Goal: Task Accomplishment & Management: Manage account settings

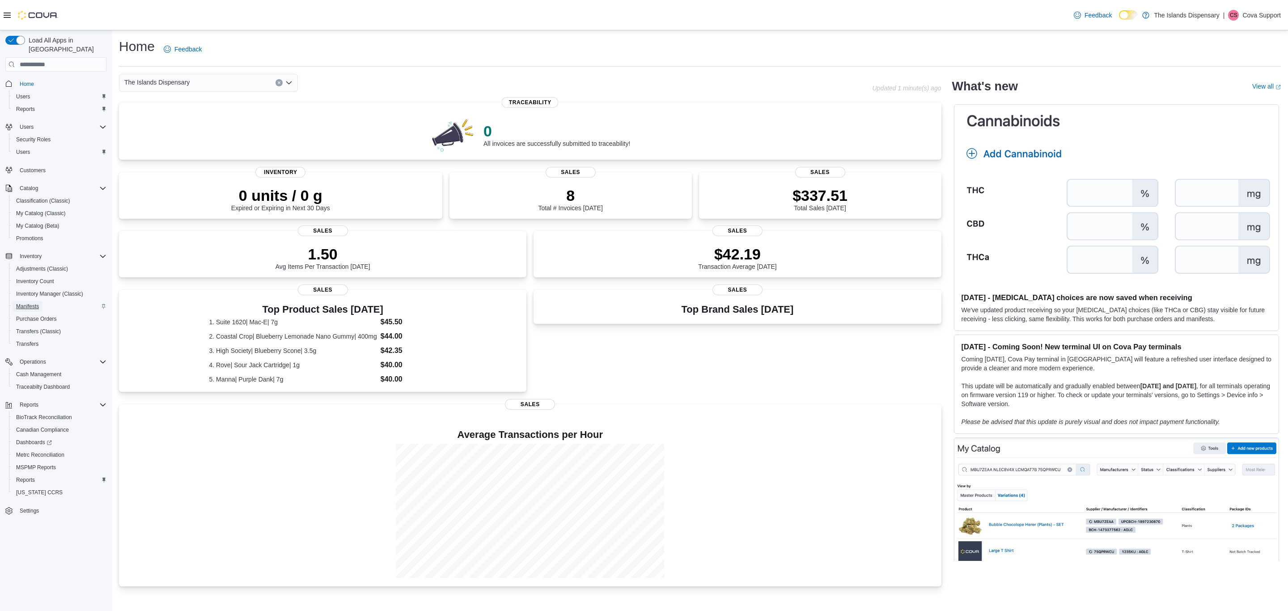
click at [38, 303] on span "Manifests" at bounding box center [27, 306] width 23 height 7
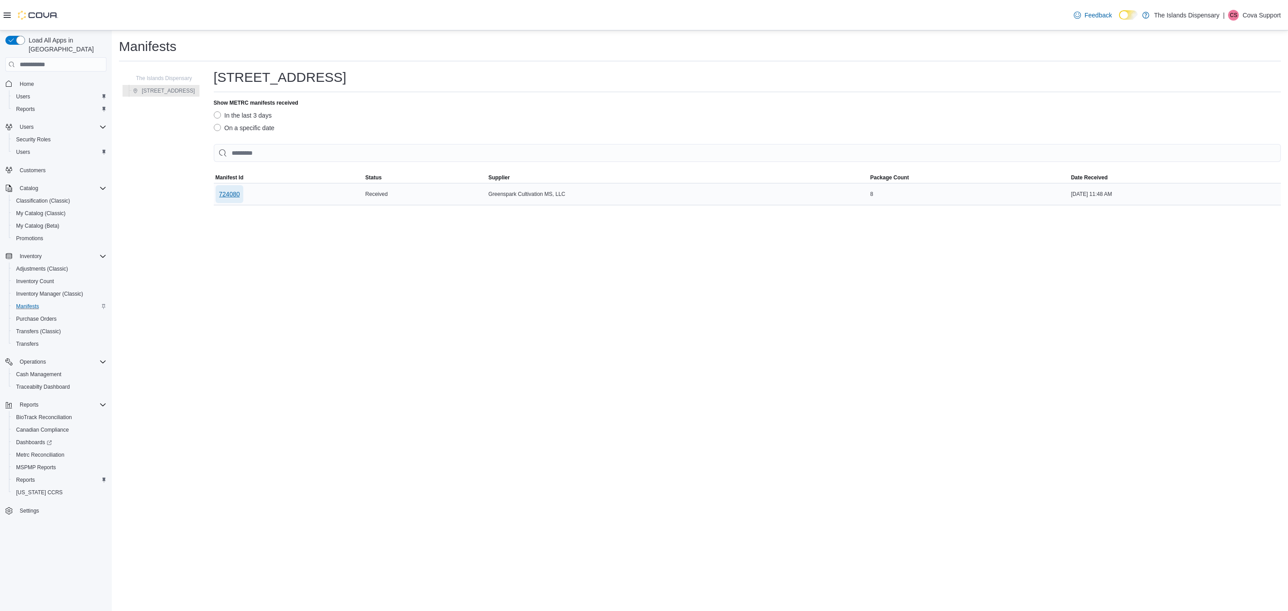
click at [239, 193] on button "724080" at bounding box center [230, 194] width 28 height 18
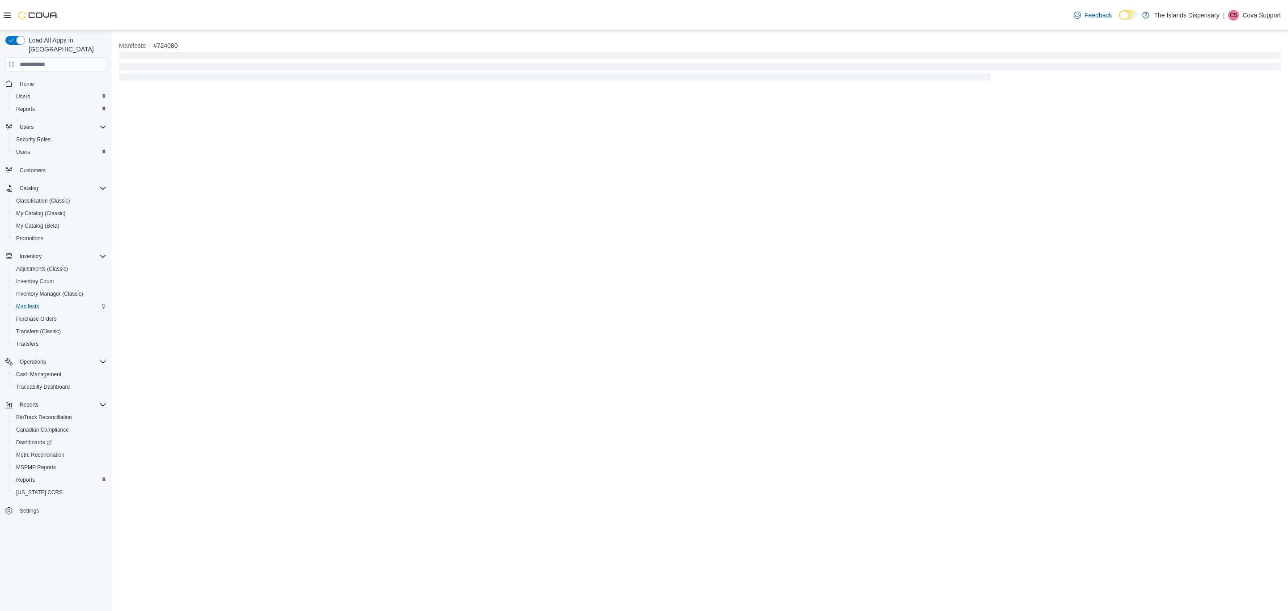
drag, startPoint x: 239, startPoint y: 193, endPoint x: 265, endPoint y: 112, distance: 85.3
click at [265, 112] on div "Manifests #724080" at bounding box center [700, 320] width 1176 height 580
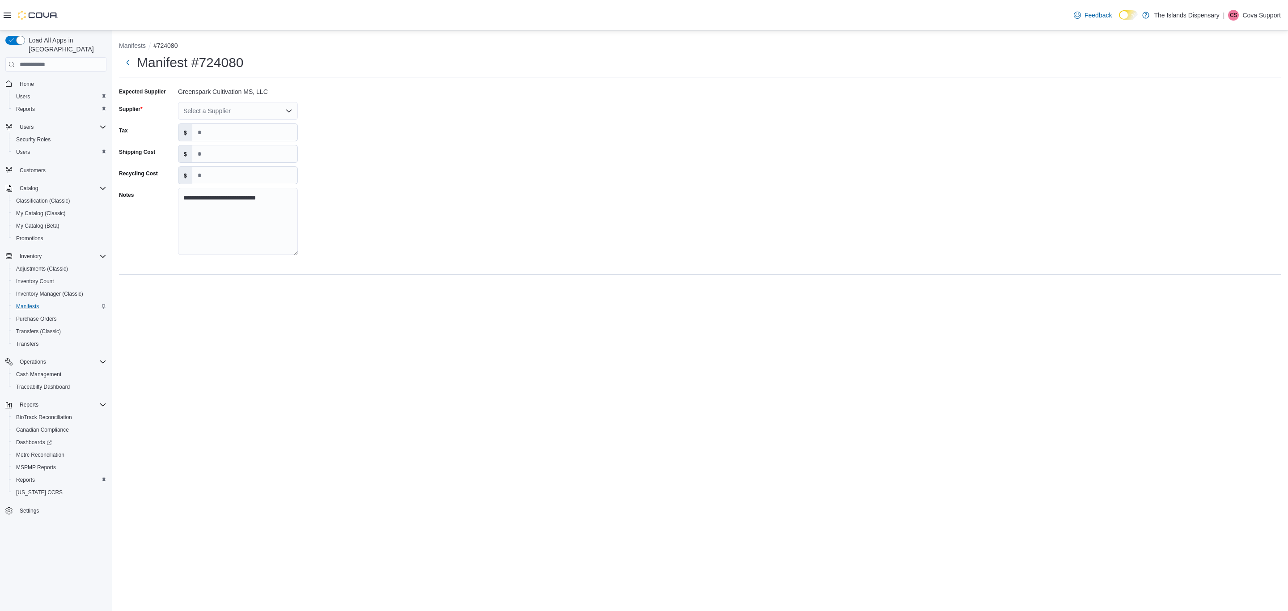
click at [234, 104] on div "Select a Supplier" at bounding box center [238, 111] width 120 height 18
type input "*****"
click at [254, 124] on span "Green Spark Cultivation" at bounding box center [243, 126] width 98 height 9
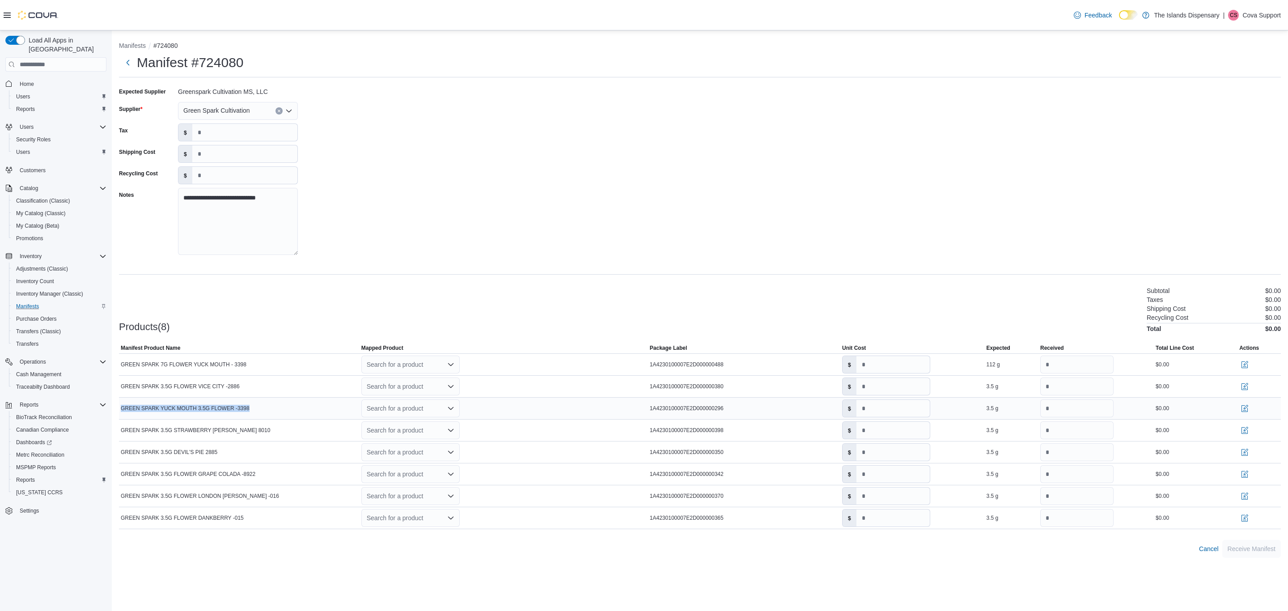
drag, startPoint x: 250, startPoint y: 408, endPoint x: 120, endPoint y: 412, distance: 130.2
click at [120, 412] on div "GREEN SPARK YUCK MOUTH 3.5G FLOWER -3398" at bounding box center [239, 408] width 241 height 11
copy span "GREEN SPARK YUCK MOUTH 3.5G FLOWER -3398"
click at [47, 210] on span "My Catalog (Classic)" at bounding box center [41, 213] width 50 height 7
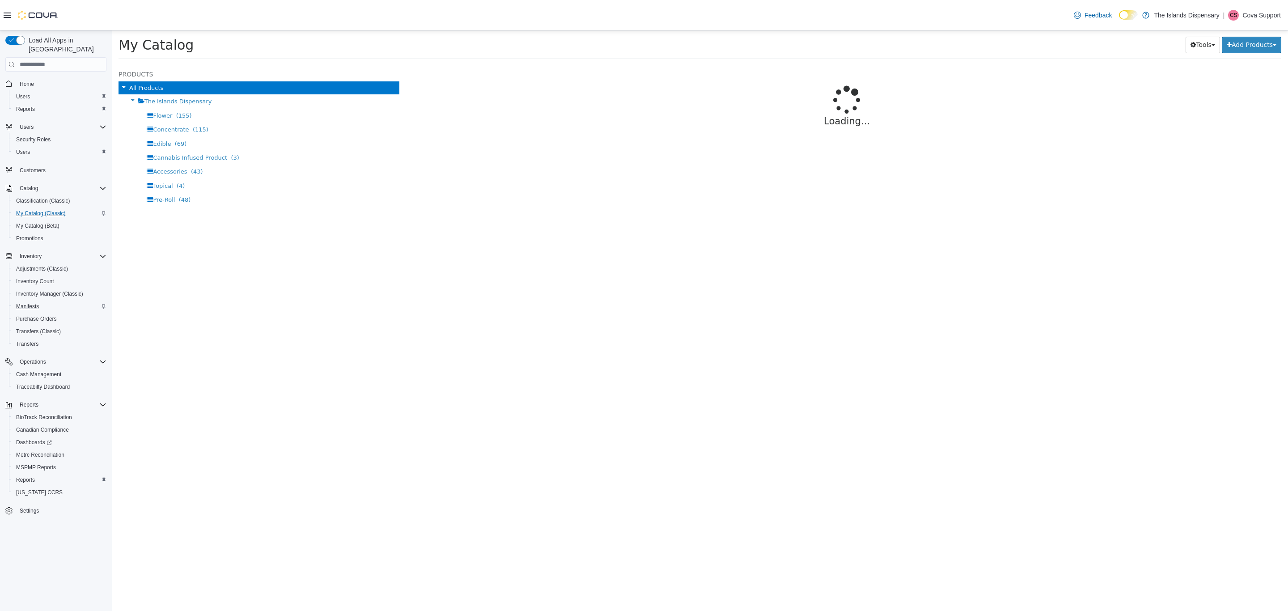
select select "**********"
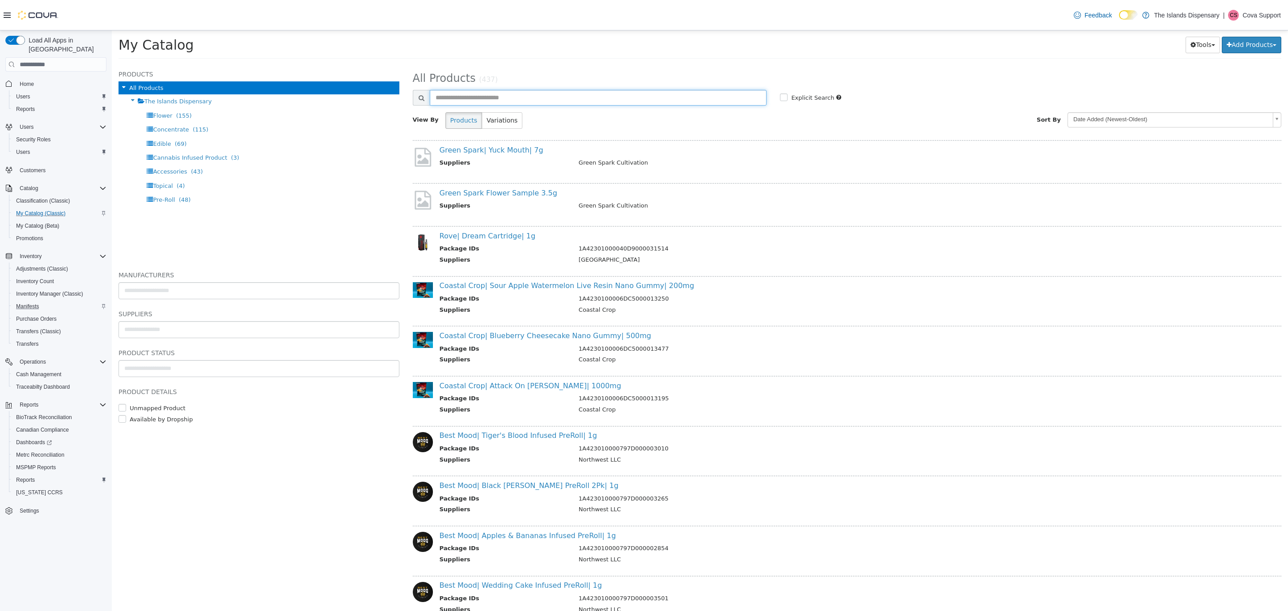
click at [509, 92] on input "text" at bounding box center [598, 98] width 337 height 16
paste input "**********"
type input "**********"
select select "**********"
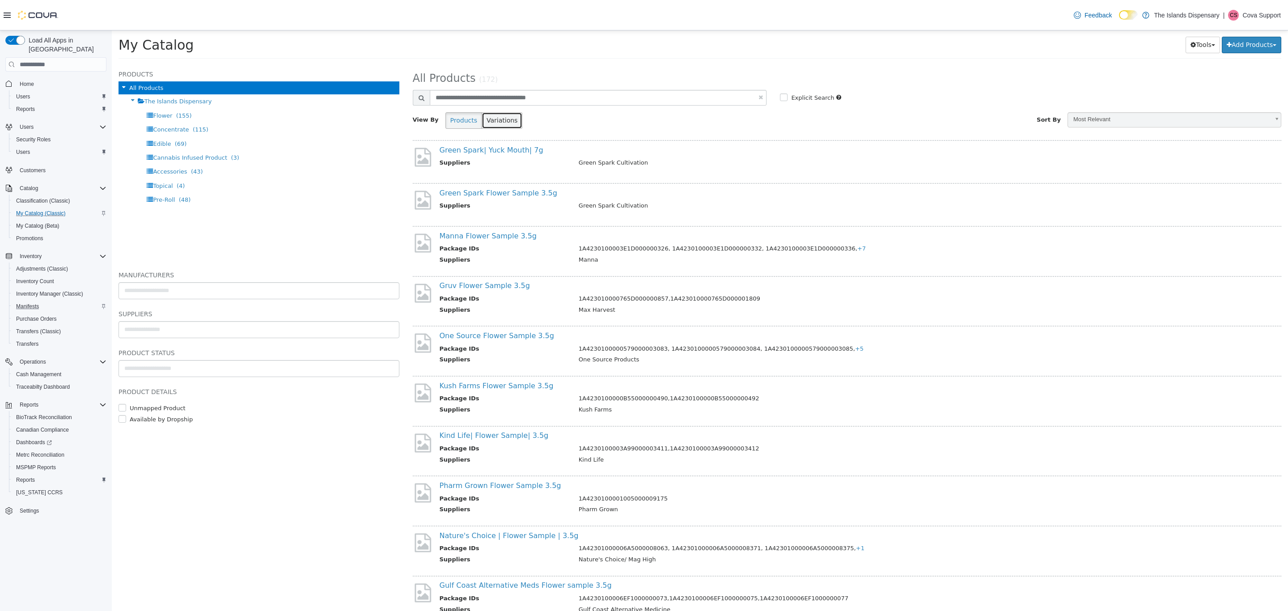
click at [508, 122] on button "Variations" at bounding box center [502, 120] width 41 height 17
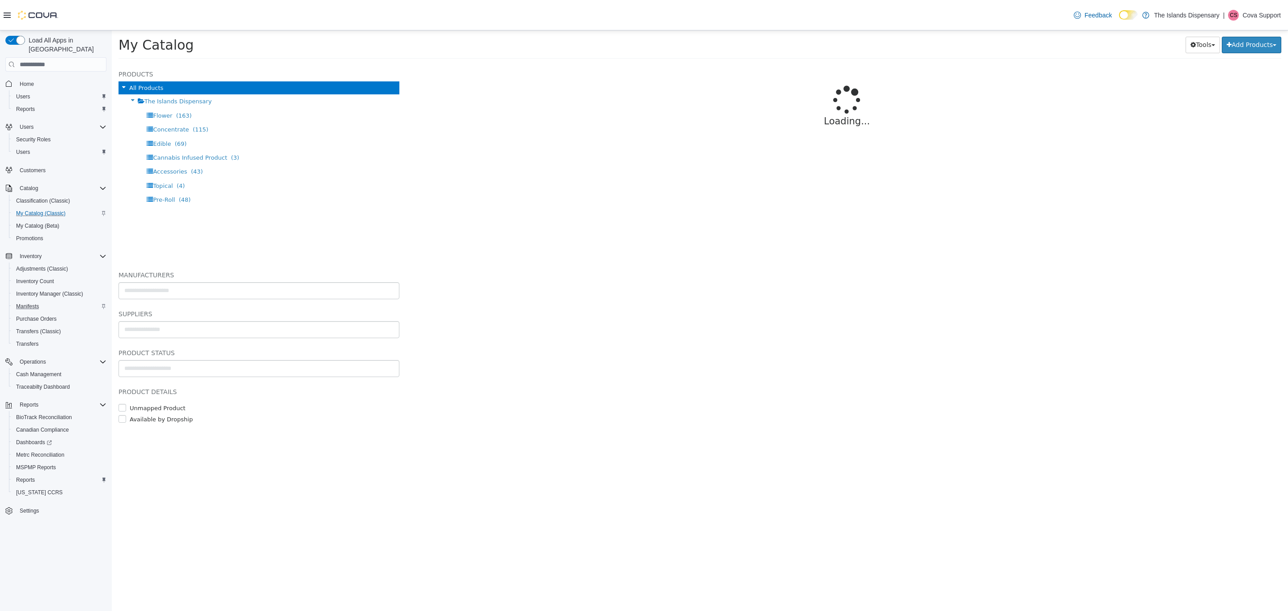
select select "**********"
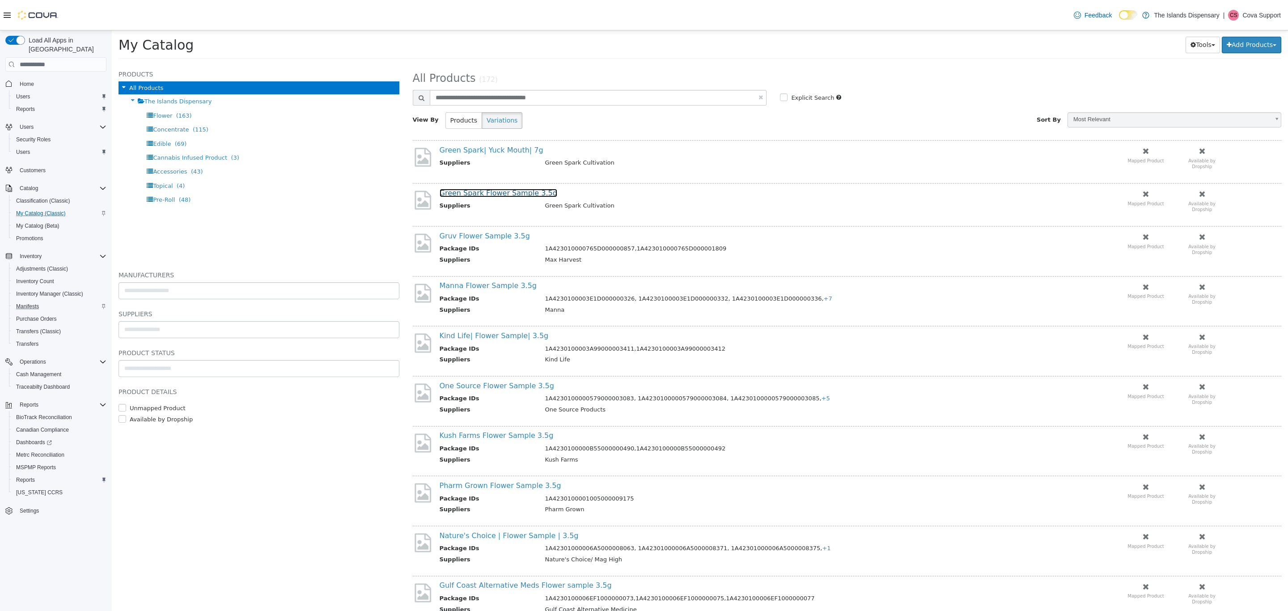
click at [514, 189] on link "Green Spark Flower Sample 3.5g" at bounding box center [499, 193] width 118 height 8
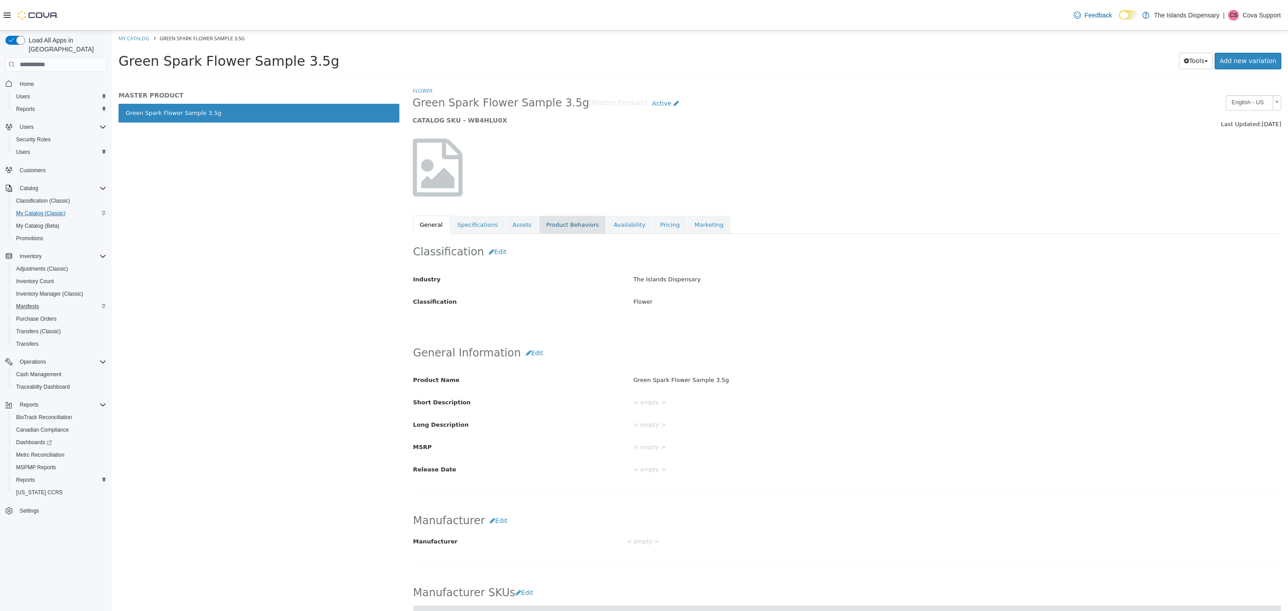
click at [575, 224] on link "Product Behaviors" at bounding box center [572, 225] width 67 height 19
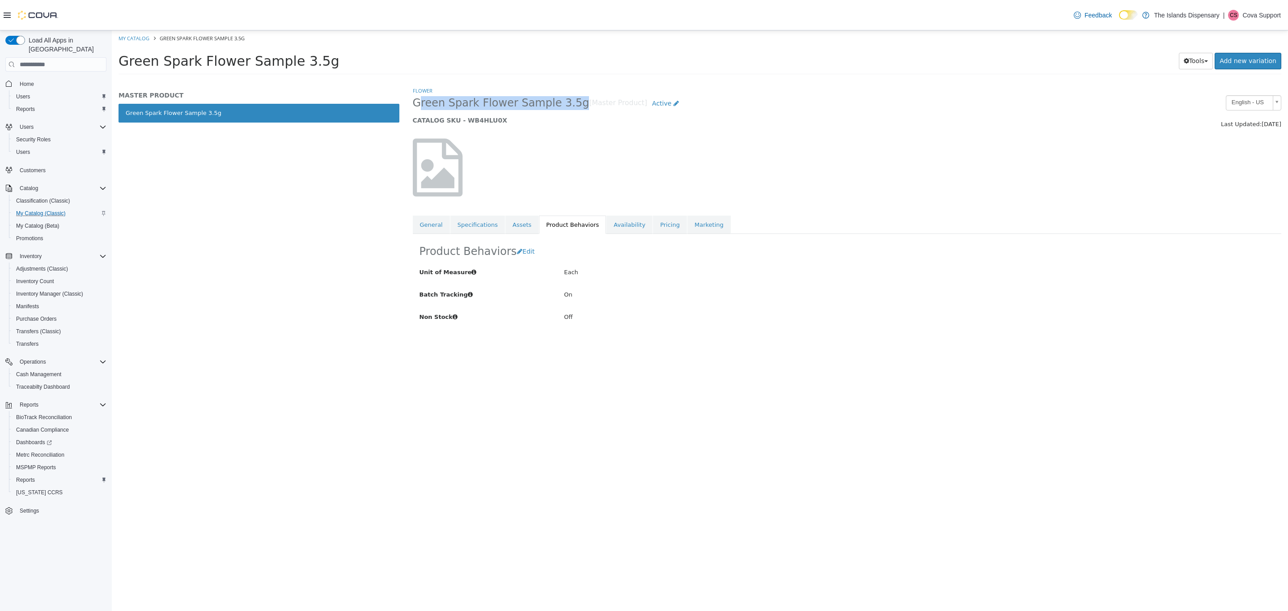
drag, startPoint x: 560, startPoint y: 102, endPoint x: 409, endPoint y: 105, distance: 150.7
click at [409, 105] on div "Green Spark Flower Sample 3.5g [Master Product] Active CATALOG SKU - WB4HLU0X" at bounding box center [736, 112] width 661 height 34
click at [478, 226] on link "Specifications" at bounding box center [477, 225] width 55 height 19
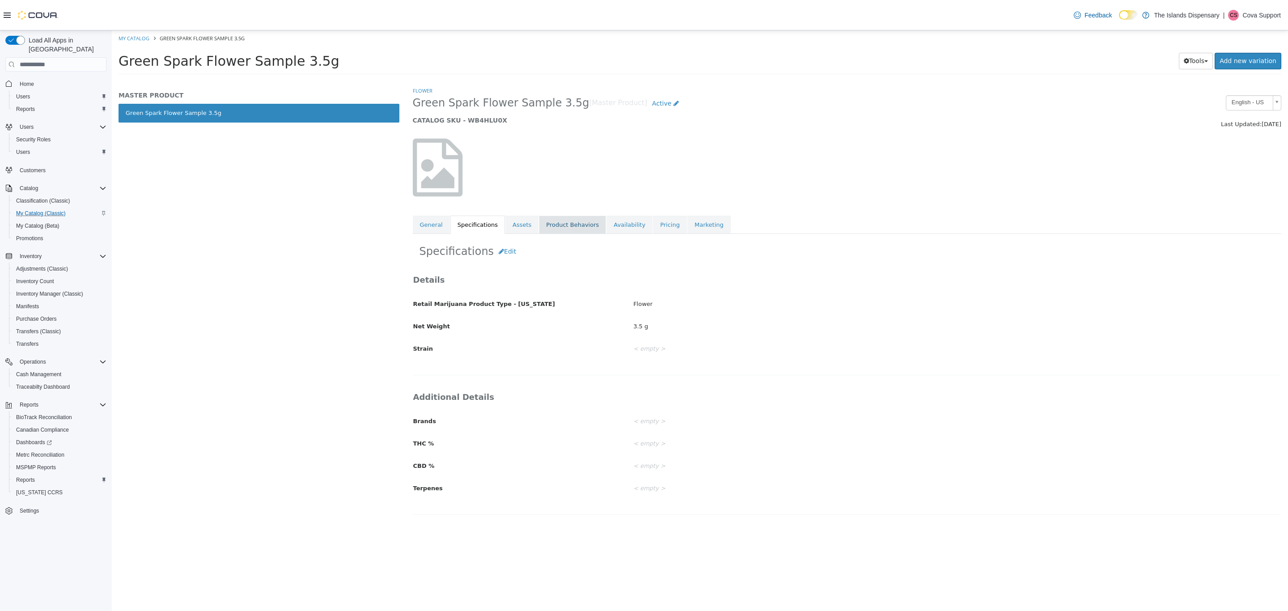
click at [561, 218] on link "Product Behaviors" at bounding box center [572, 225] width 67 height 19
click at [607, 225] on link "Availability" at bounding box center [629, 225] width 46 height 19
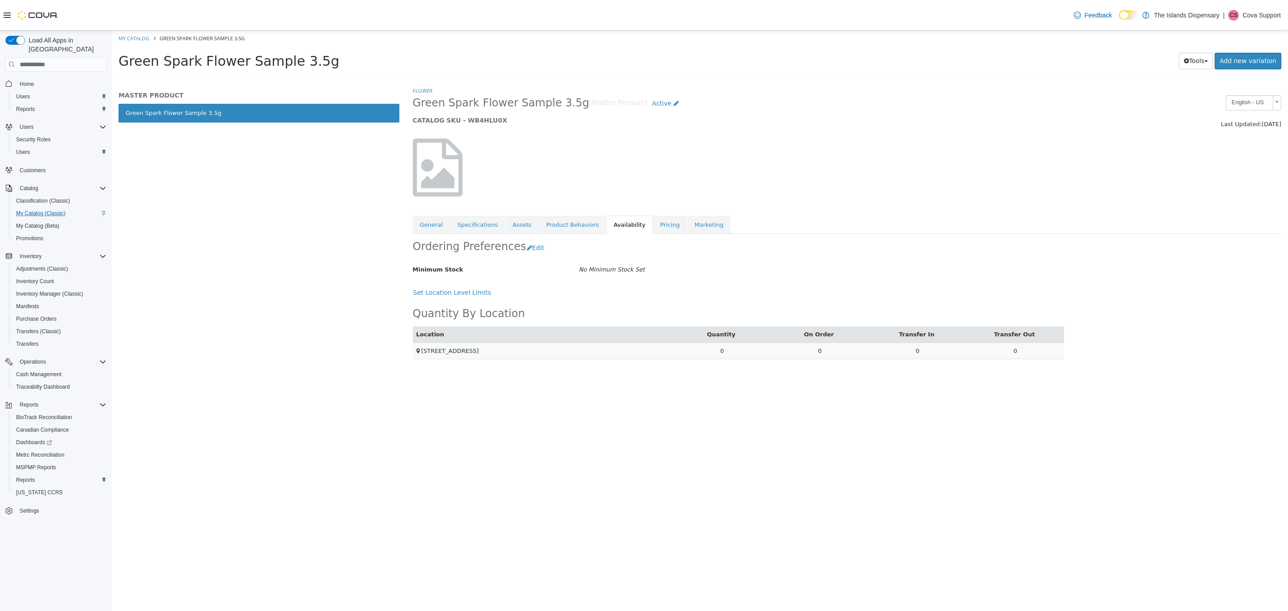
click at [718, 355] on td "0" at bounding box center [722, 351] width 98 height 17
click at [720, 348] on td "0" at bounding box center [722, 351] width 98 height 17
click at [540, 225] on link "Product Behaviors" at bounding box center [572, 225] width 67 height 19
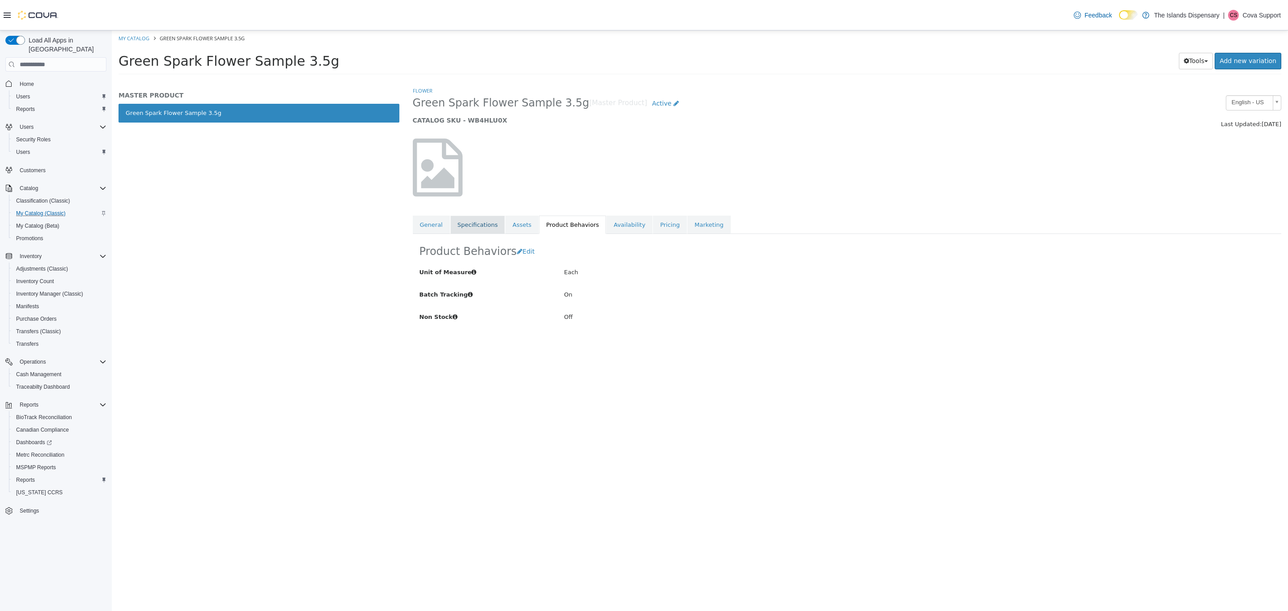
click at [474, 220] on link "Specifications" at bounding box center [477, 225] width 55 height 19
click at [1275, 12] on p "Cova Support" at bounding box center [1261, 15] width 38 height 11
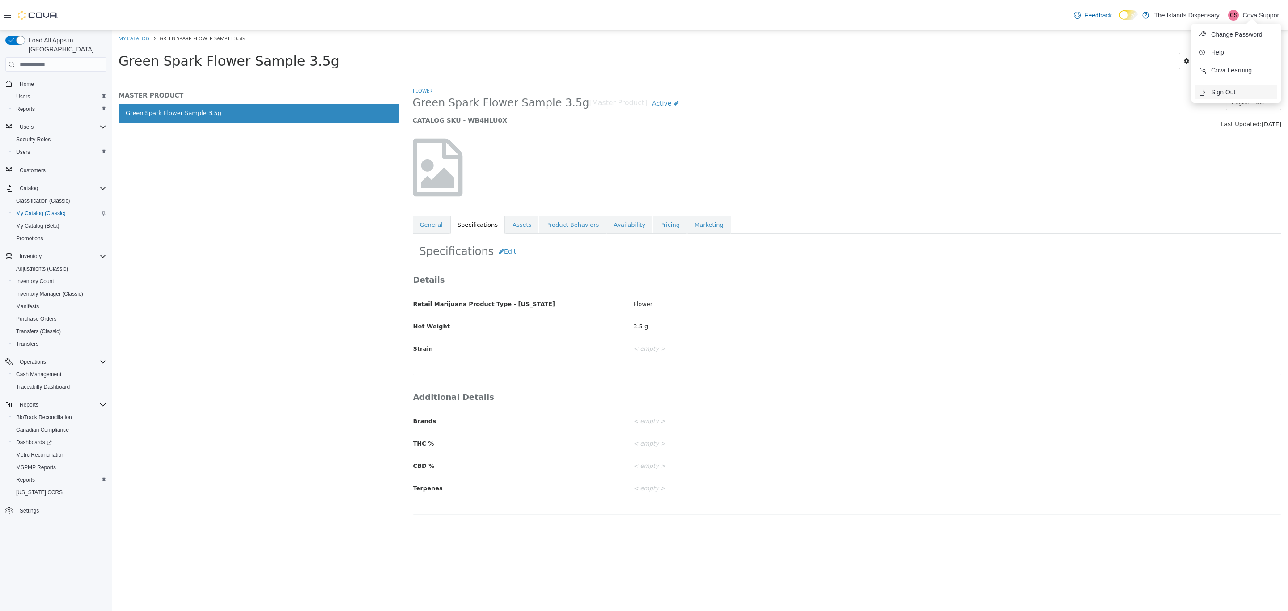
click at [1238, 92] on button "Sign Out" at bounding box center [1236, 92] width 82 height 14
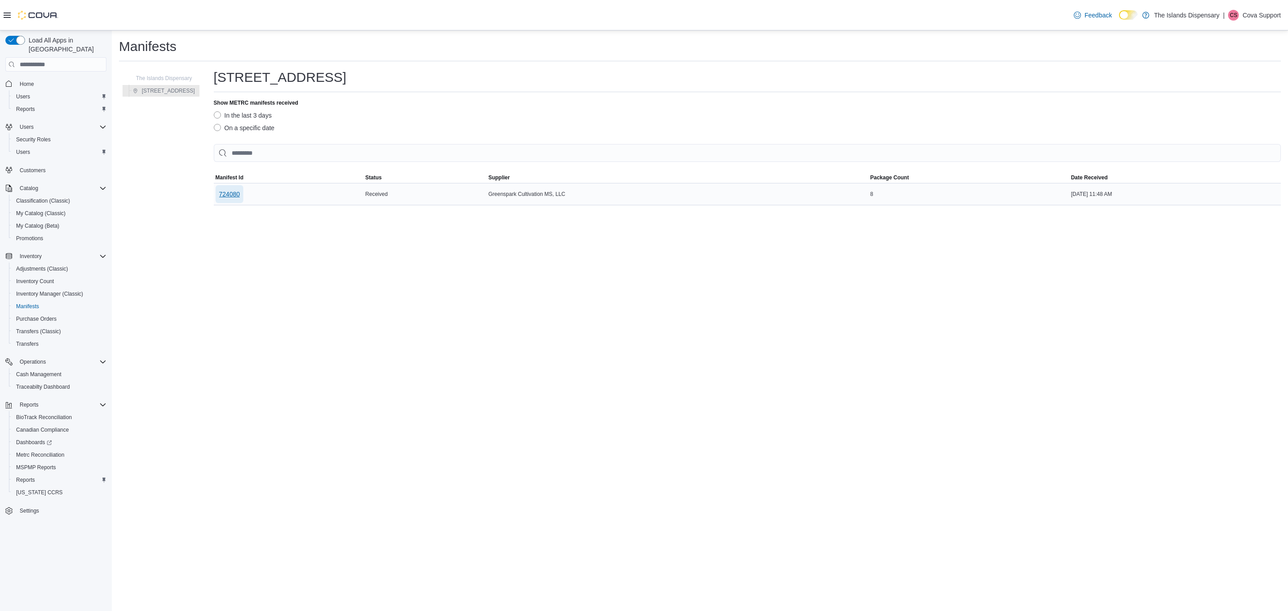
click at [222, 190] on span "724080" at bounding box center [229, 194] width 21 height 9
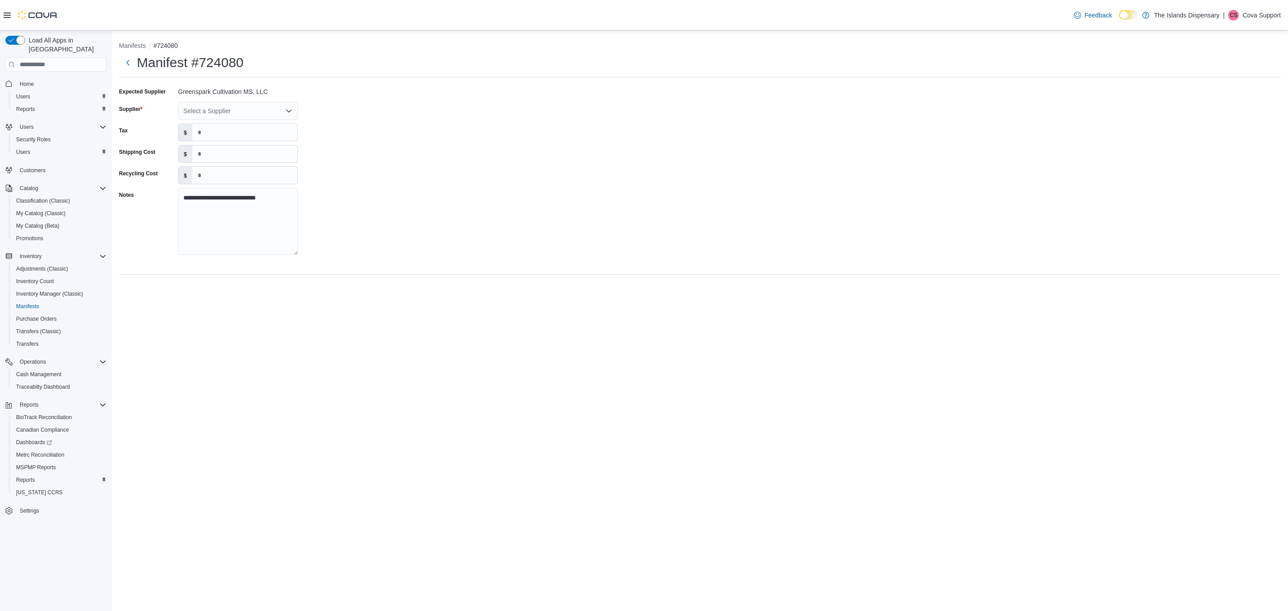
click at [250, 106] on div "Select a Supplier" at bounding box center [238, 111] width 120 height 18
click at [252, 115] on div "Select a Supplier" at bounding box center [238, 111] width 120 height 18
type input "****"
click at [242, 128] on span "Gree n Spark Cultivation" at bounding box center [243, 126] width 98 height 9
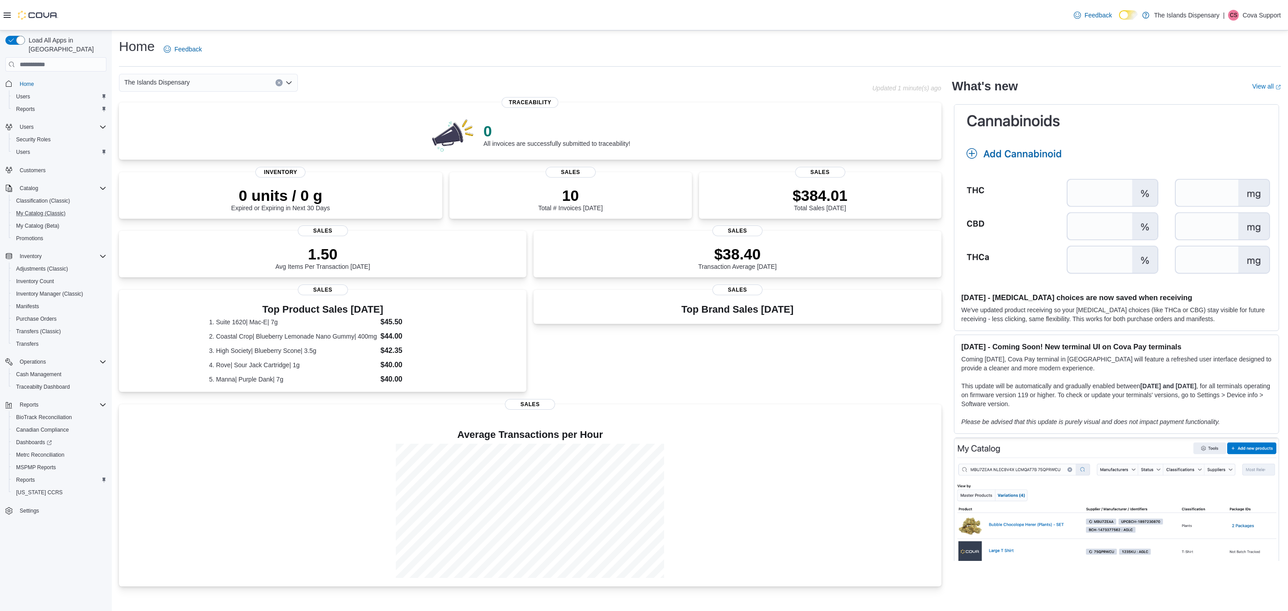
click at [46, 209] on button "My Catalog (Classic)" at bounding box center [59, 213] width 101 height 13
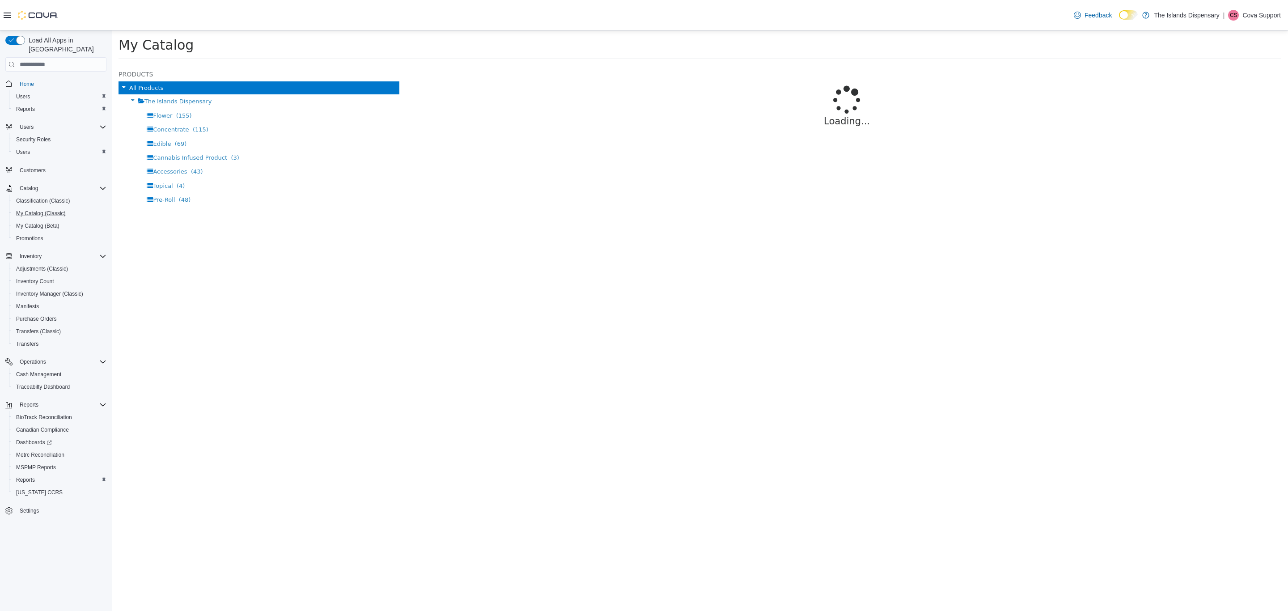
select select "**********"
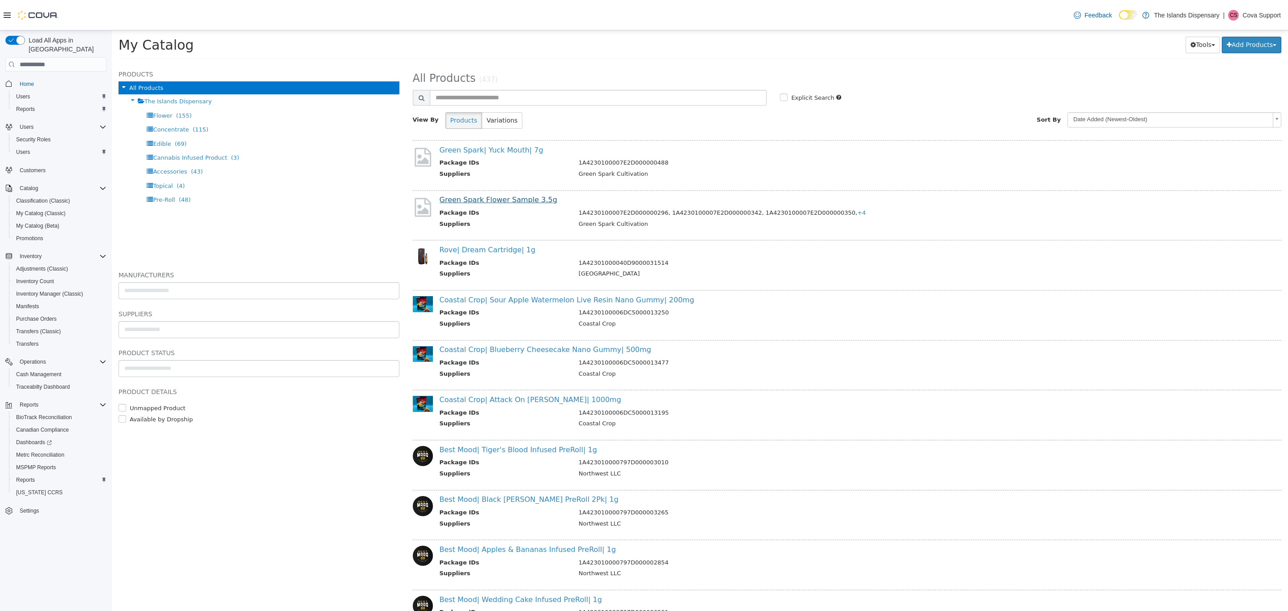
click at [513, 197] on link "Green Spark Flower Sample 3.5g" at bounding box center [499, 199] width 118 height 8
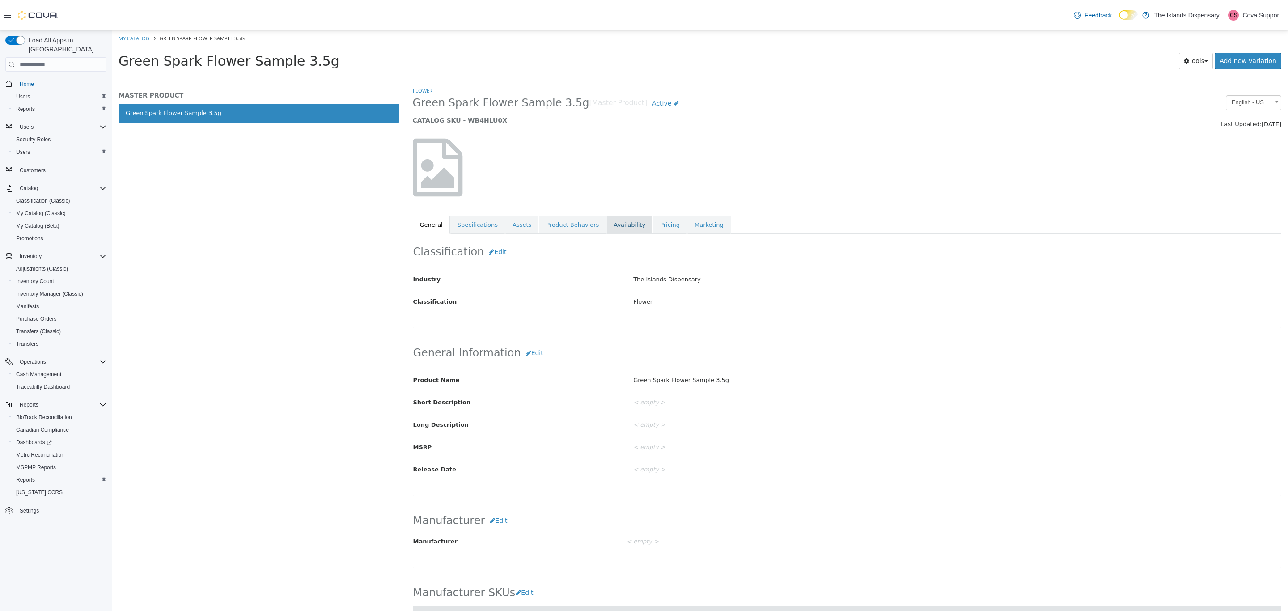
click at [609, 227] on link "Availability" at bounding box center [629, 225] width 46 height 19
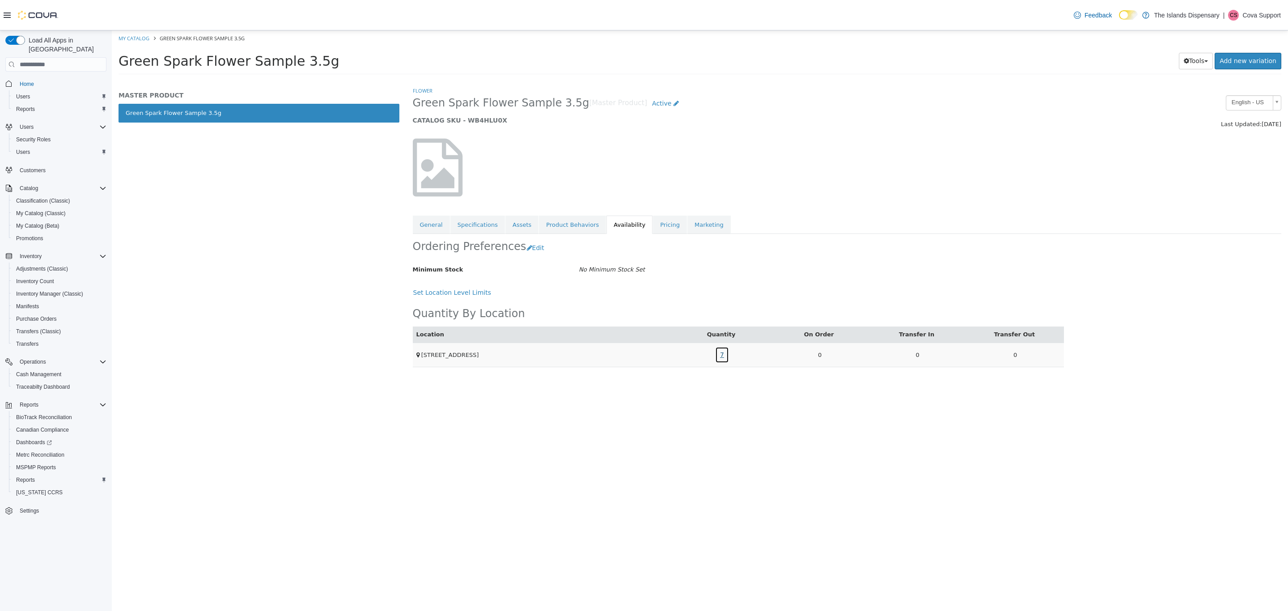
click at [722, 359] on link "7" at bounding box center [722, 355] width 14 height 17
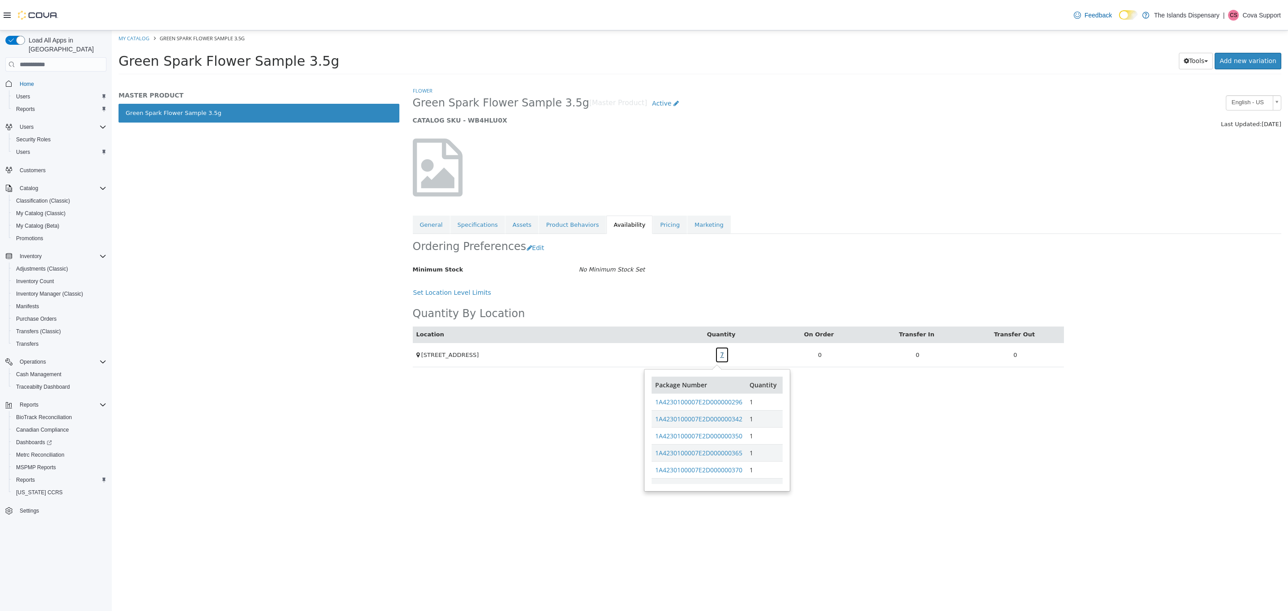
scroll to position [39, 0]
click at [1268, 8] on div "Feedback Dark Mode The Islands Dispensary | CS Cova Support" at bounding box center [1175, 15] width 211 height 18
click at [1262, 10] on p "Cova Support" at bounding box center [1261, 15] width 38 height 11
drag, startPoint x: 1227, startPoint y: 91, endPoint x: 1213, endPoint y: 91, distance: 13.9
click at [1226, 91] on span "Sign Out" at bounding box center [1223, 92] width 24 height 9
